Goal: Navigation & Orientation: Go to known website

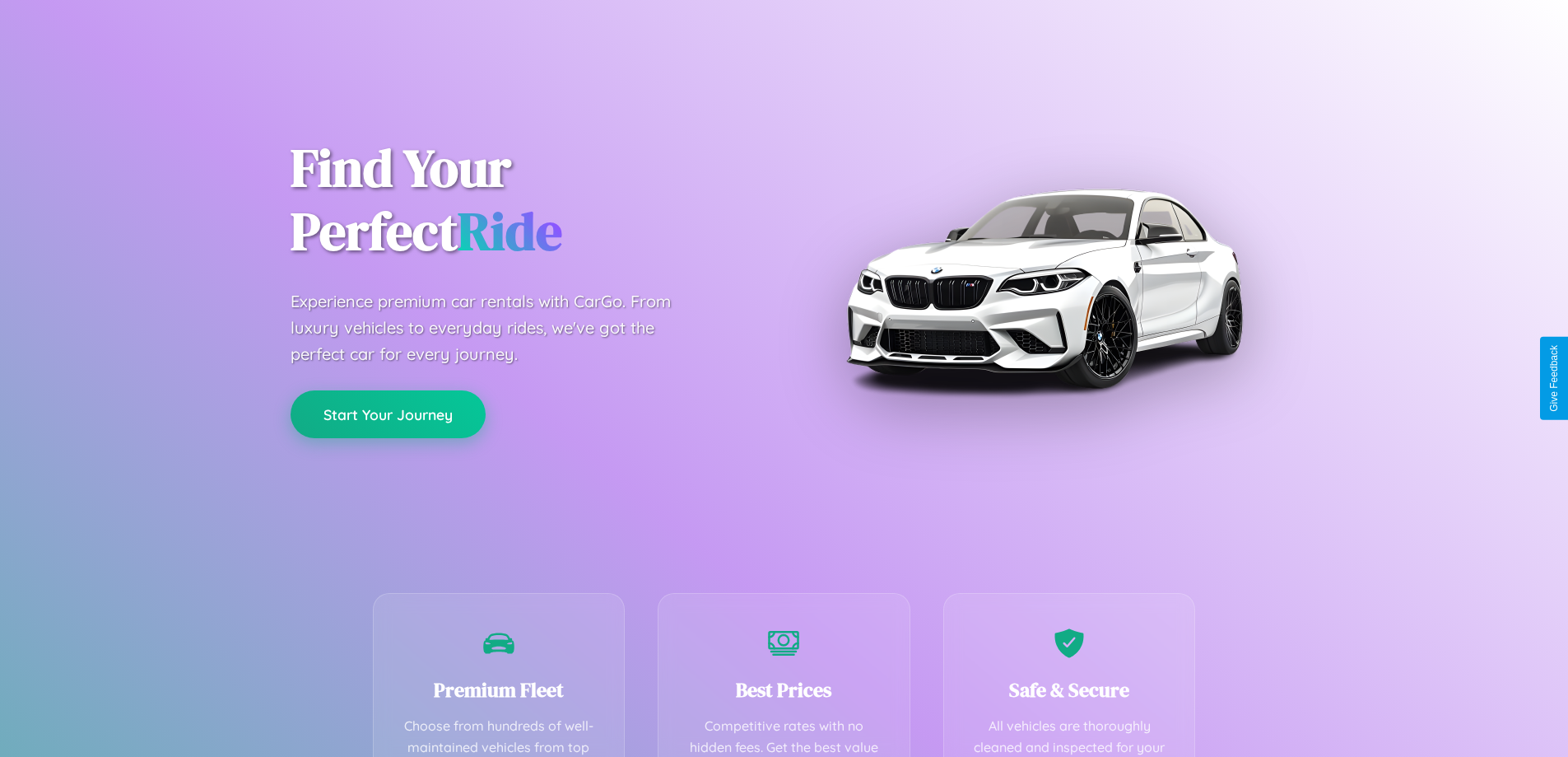
click at [387, 414] on button "Start Your Journey" at bounding box center [387, 413] width 195 height 47
click at [387, 413] on button "Start Your Journey" at bounding box center [387, 413] width 195 height 47
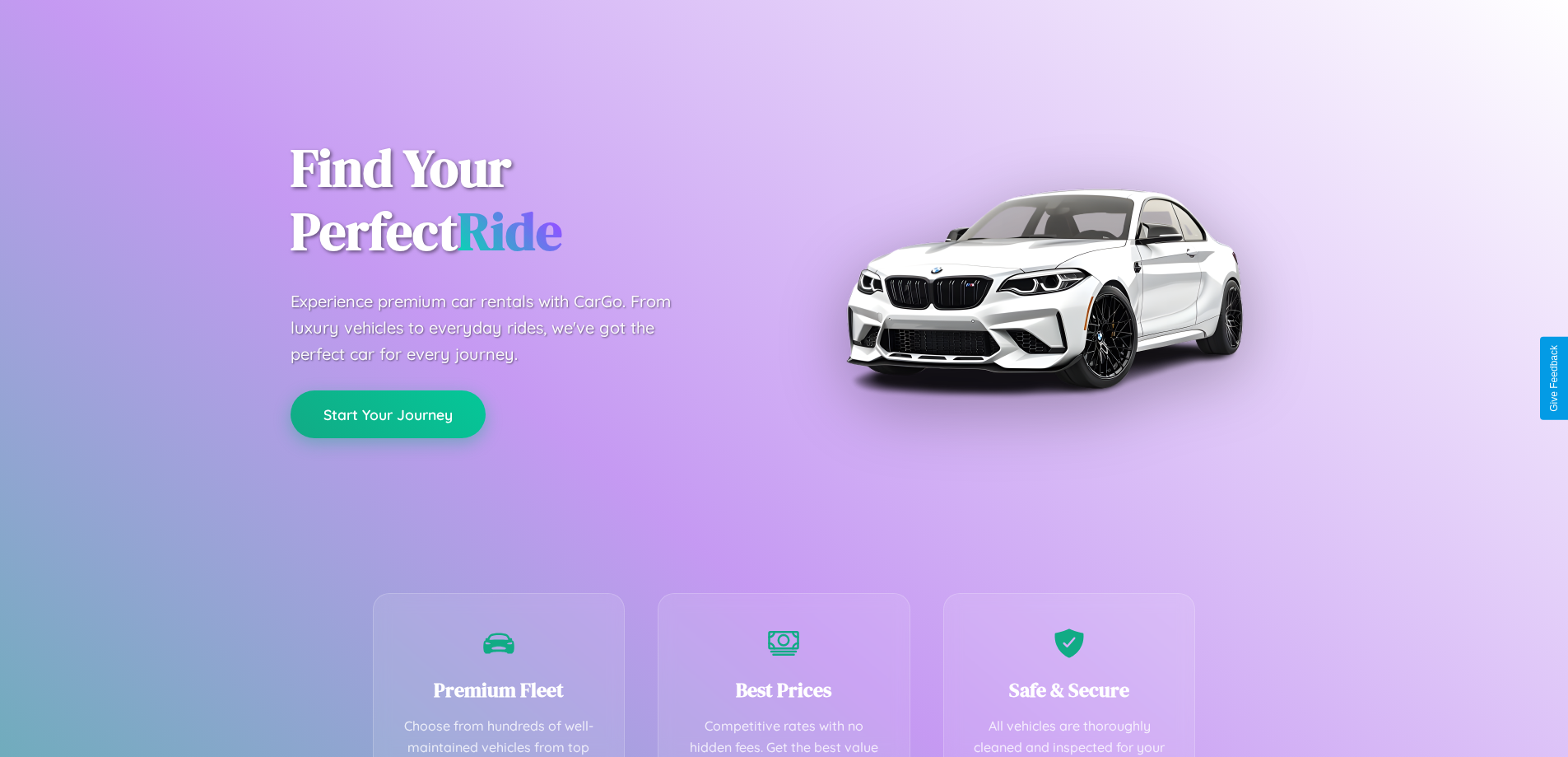
click at [387, 413] on button "Start Your Journey" at bounding box center [387, 413] width 195 height 47
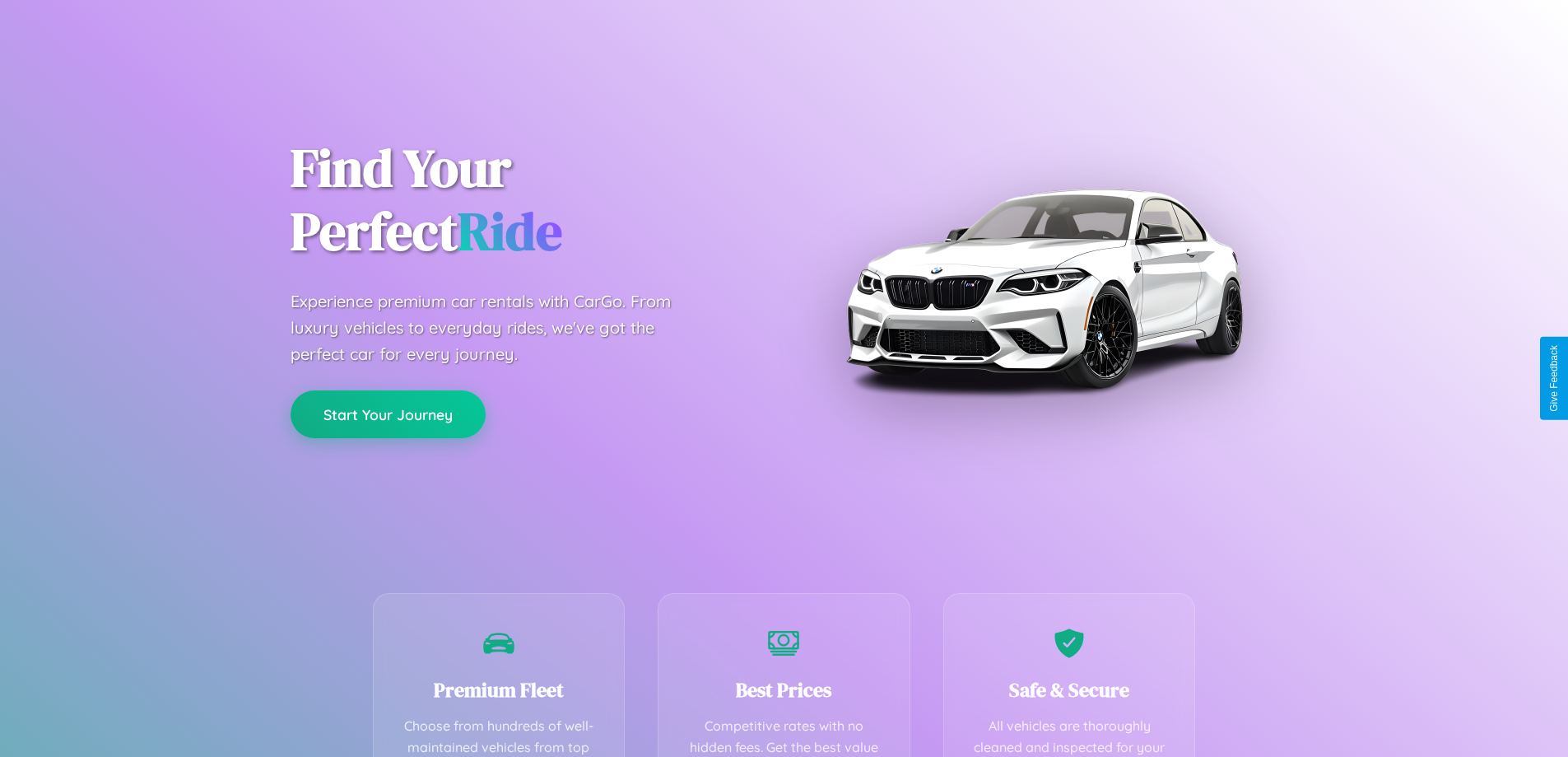
click at [387, 413] on button "Start Your Journey" at bounding box center [387, 413] width 195 height 47
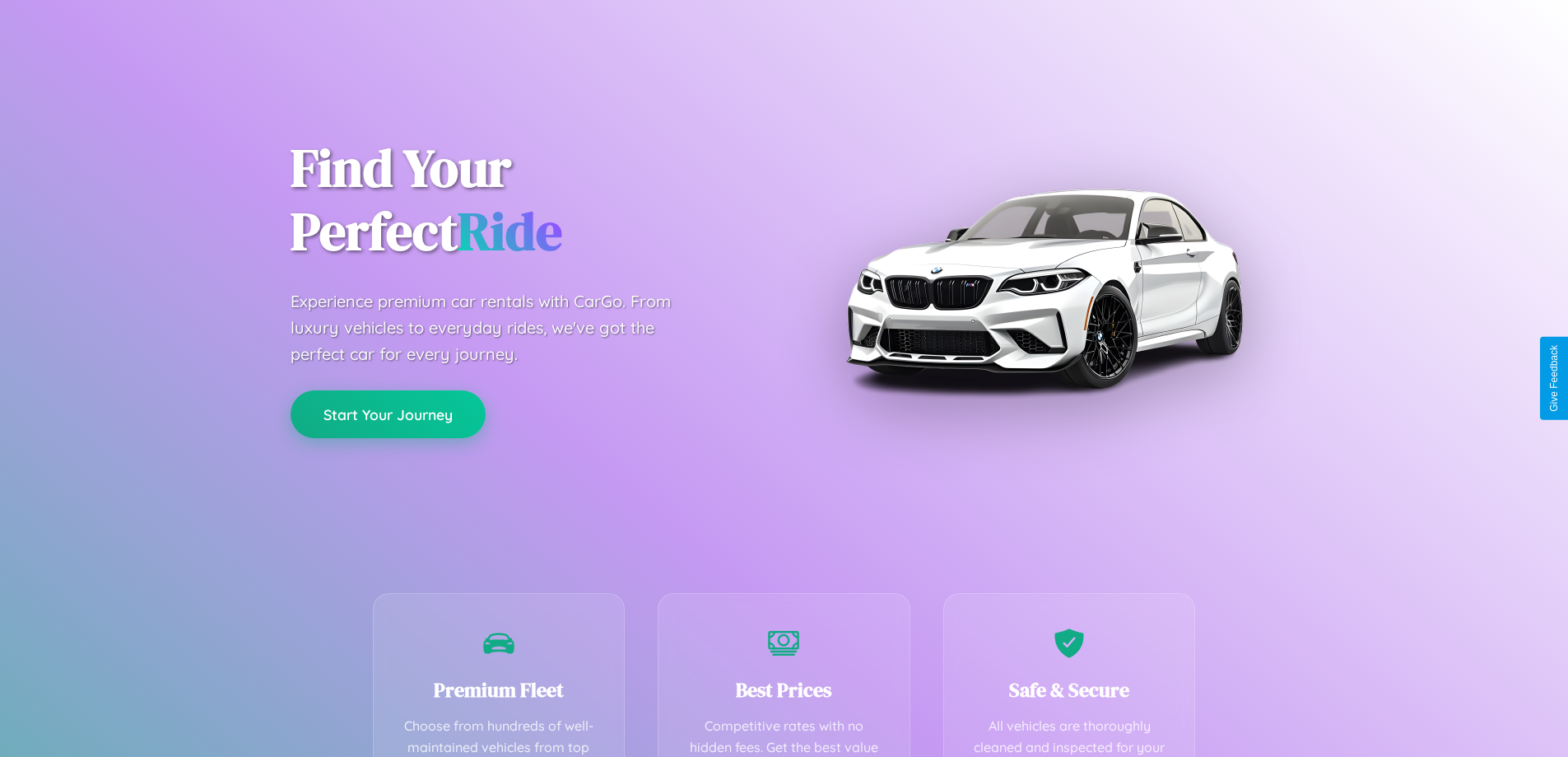
click at [387, 413] on button "Start Your Journey" at bounding box center [387, 413] width 195 height 47
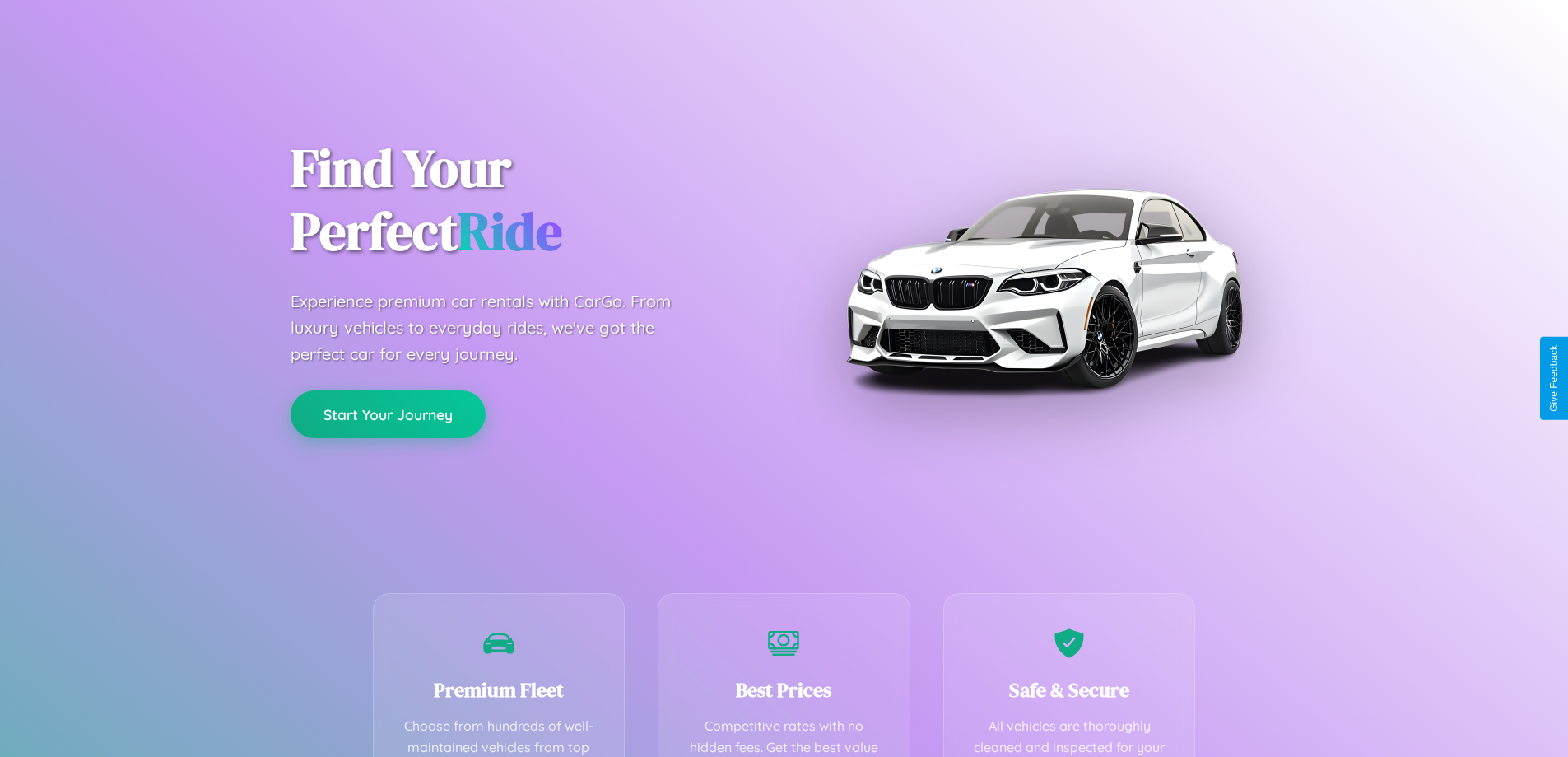
click at [387, 413] on button "Start Your Journey" at bounding box center [387, 413] width 195 height 47
